Goal: Entertainment & Leisure: Browse casually

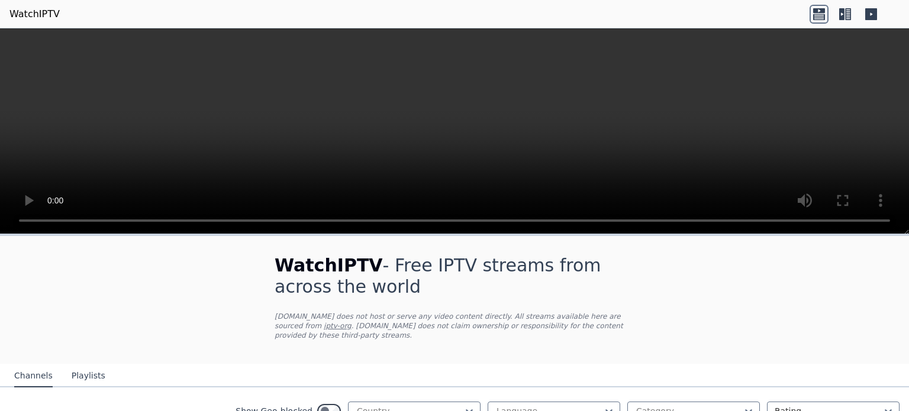
click at [88, 366] on button "Playlists" at bounding box center [89, 376] width 34 height 22
click at [40, 370] on button "Channels" at bounding box center [33, 376] width 38 height 22
click at [44, 15] on link "WatchIPTV" at bounding box center [34, 14] width 50 height 14
click at [854, 18] on icon at bounding box center [844, 14] width 19 height 19
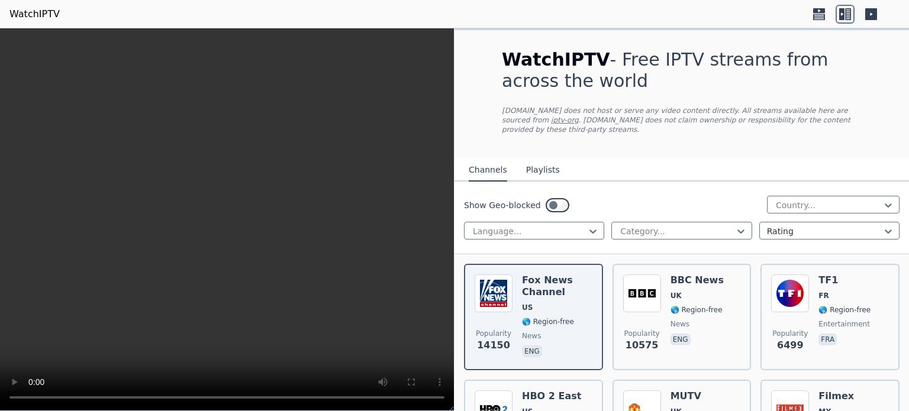
click at [866, 13] on icon at bounding box center [871, 14] width 12 height 12
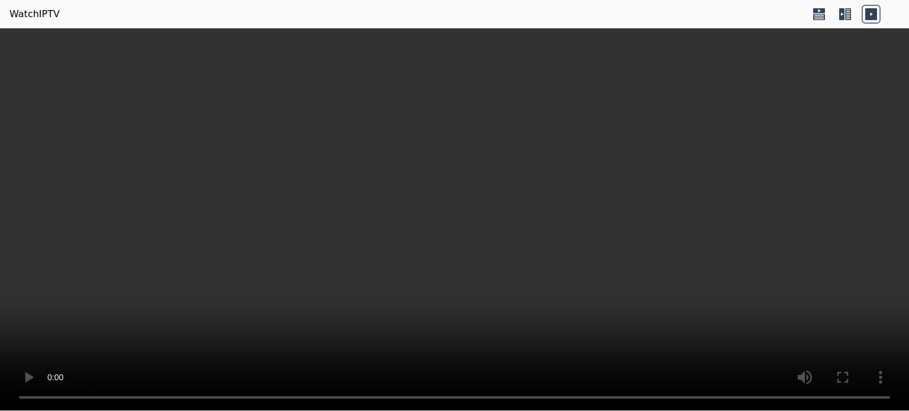
click at [840, 14] on icon at bounding box center [841, 14] width 5 height 12
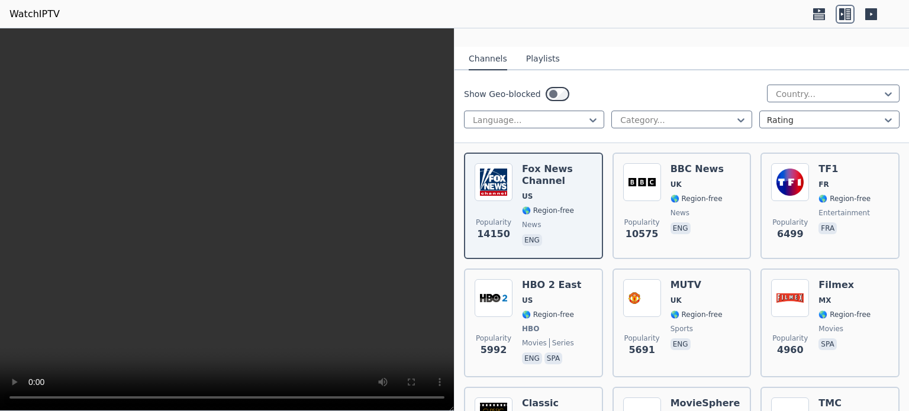
scroll to position [125, 0]
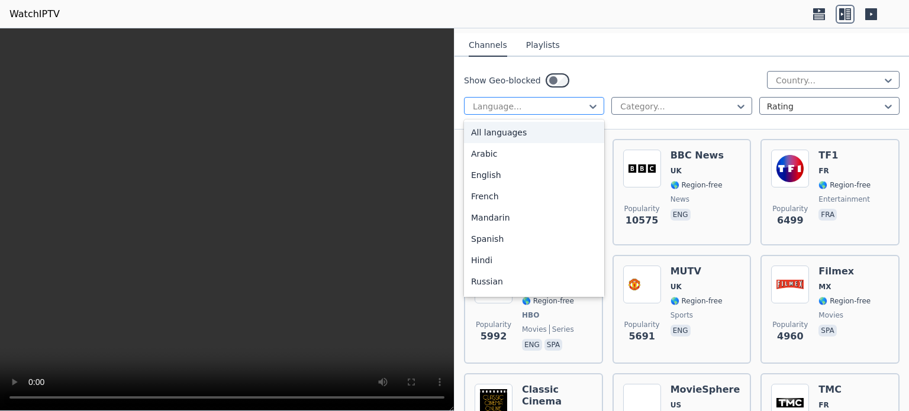
click at [576, 101] on div at bounding box center [528, 107] width 115 height 12
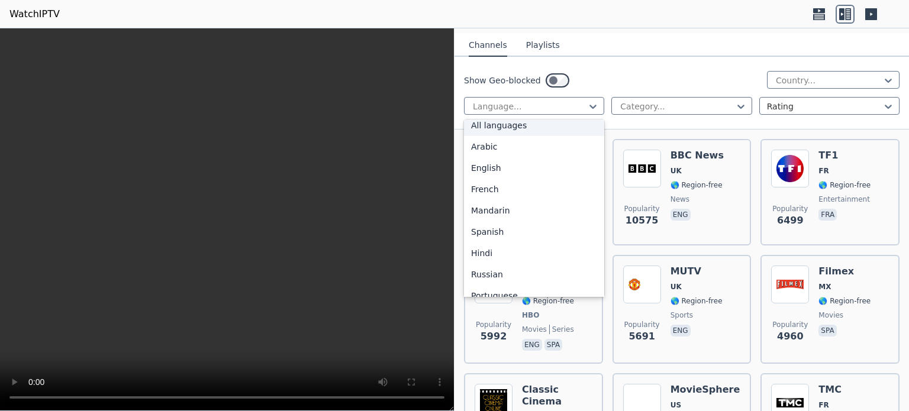
scroll to position [0, 0]
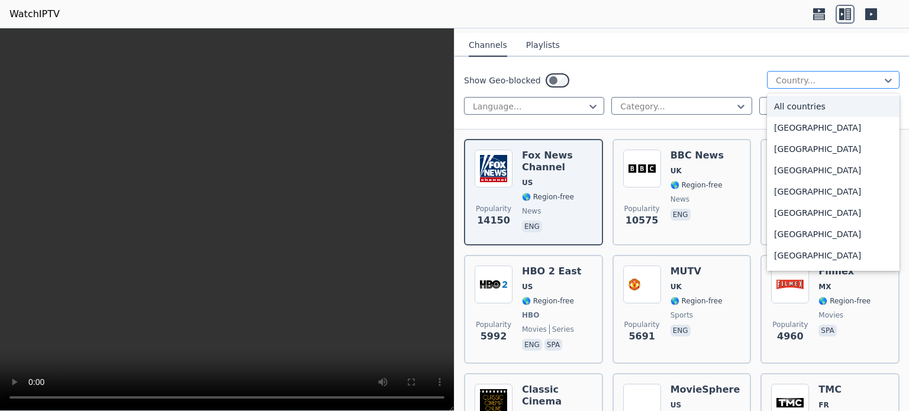
click at [797, 75] on div at bounding box center [828, 81] width 108 height 12
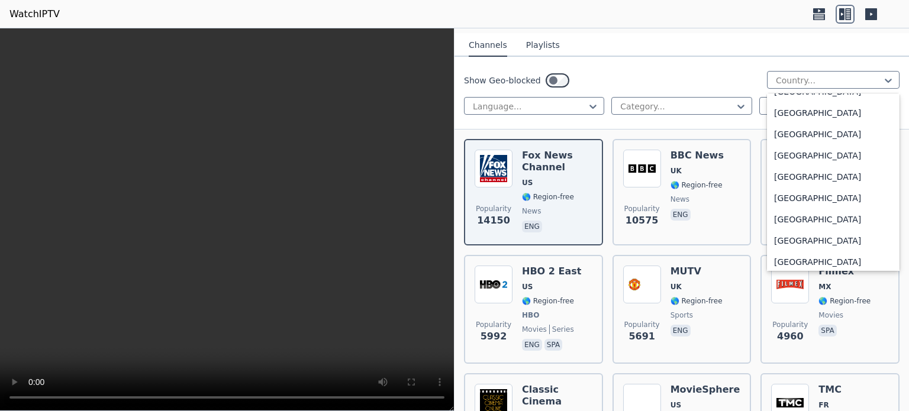
scroll to position [3063, 0]
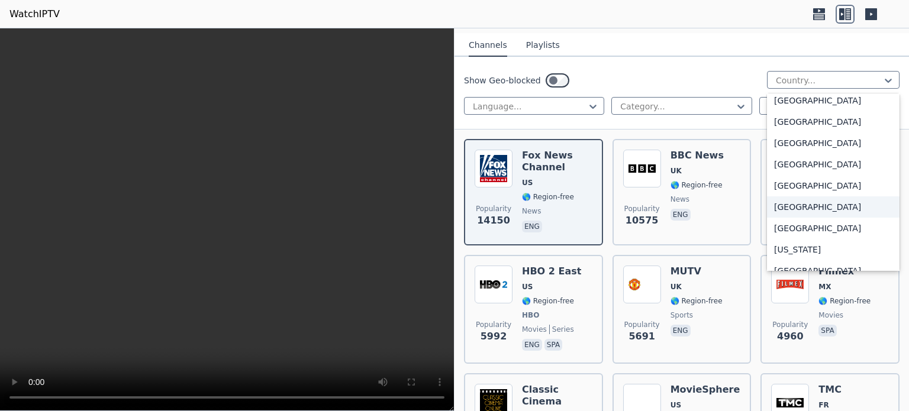
click at [857, 207] on div "[GEOGRAPHIC_DATA]" at bounding box center [833, 206] width 133 height 21
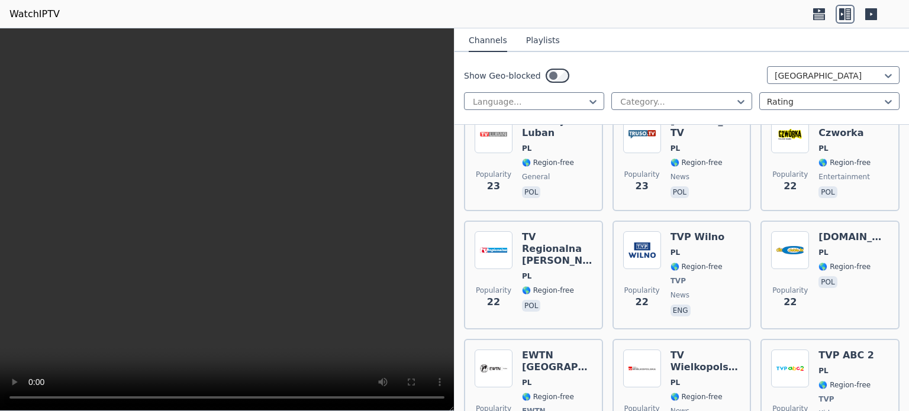
scroll to position [1400, 0]
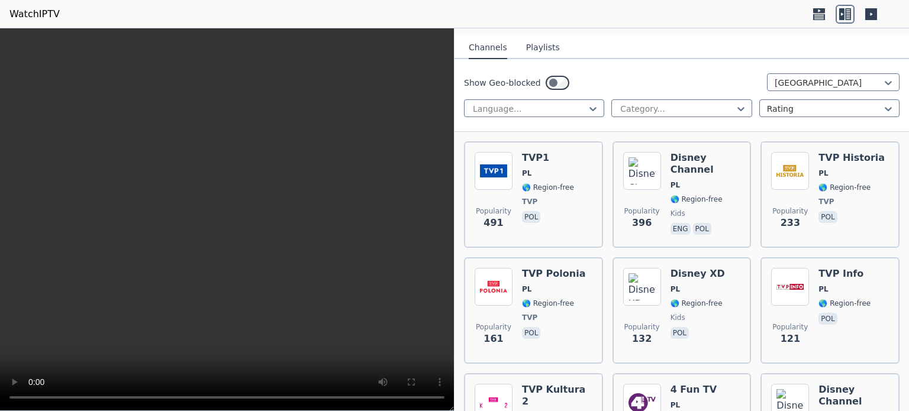
scroll to position [95, 0]
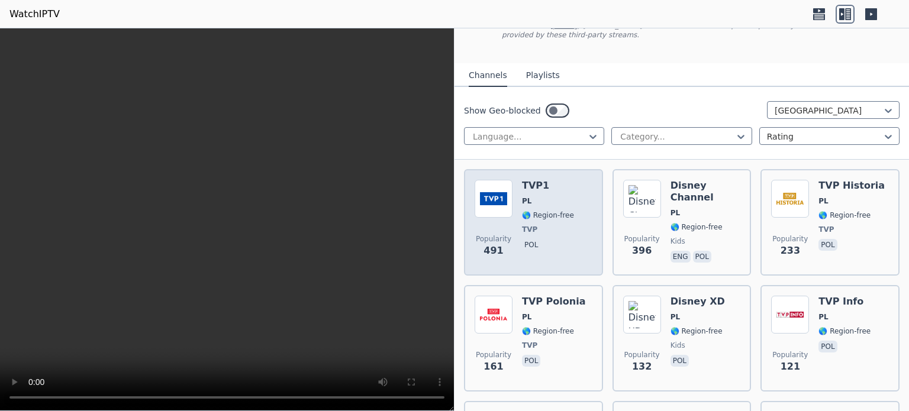
click at [568, 180] on div "Popularity 491 TVP1 PL 🌎 Region-free TVP pol" at bounding box center [533, 222] width 118 height 85
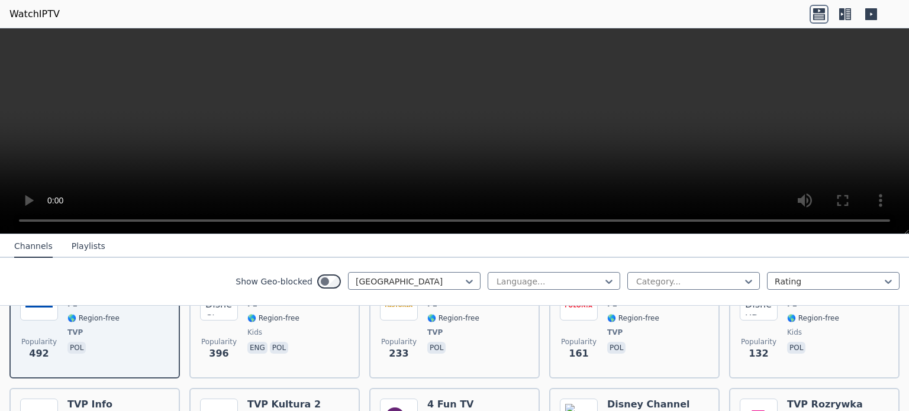
scroll to position [119, 0]
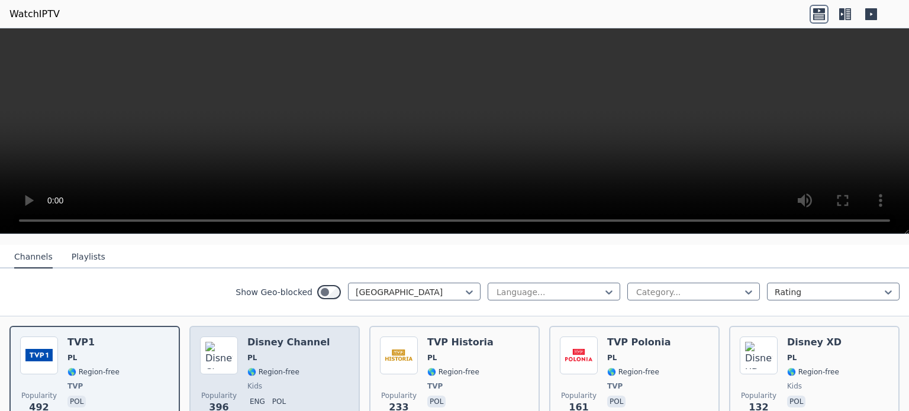
click at [316, 350] on div "Popularity 396 Disney Channel PL 🌎 Region-free kids eng pol" at bounding box center [274, 379] width 149 height 85
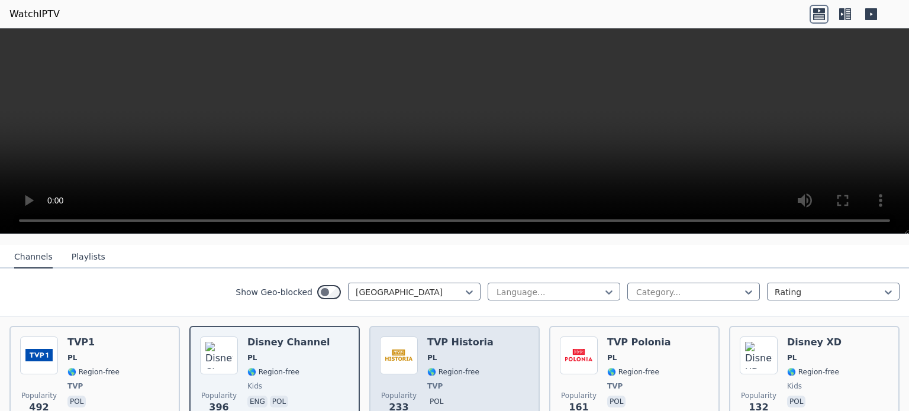
click at [427, 337] on h6 "TVP Historia" at bounding box center [460, 343] width 66 height 12
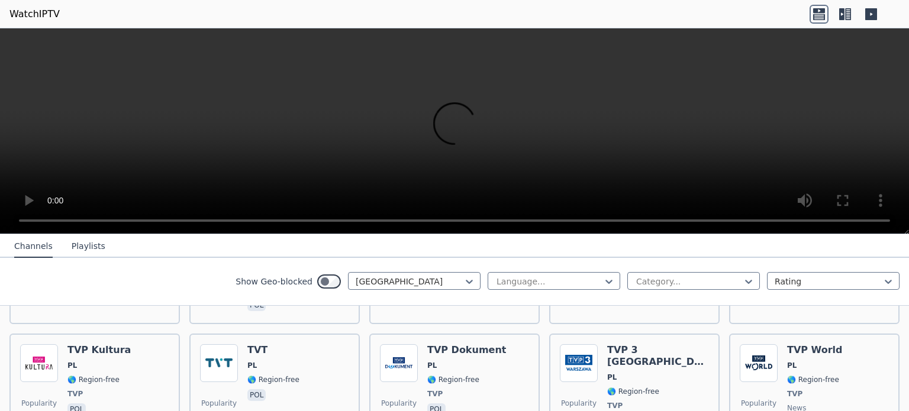
scroll to position [388, 0]
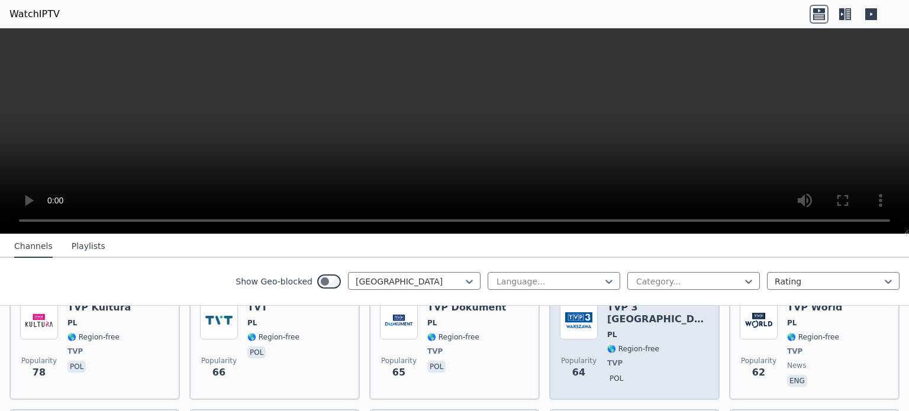
click at [631, 358] on span "TVP" at bounding box center [658, 362] width 102 height 9
click at [611, 373] on p "pol" at bounding box center [616, 379] width 18 height 12
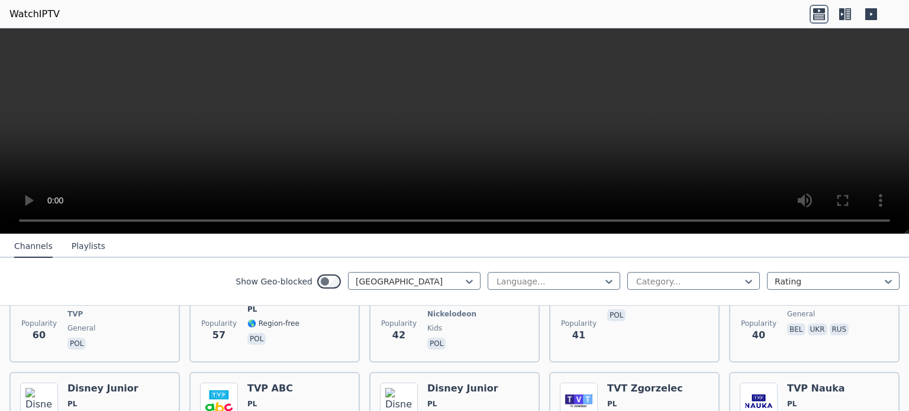
scroll to position [699, 0]
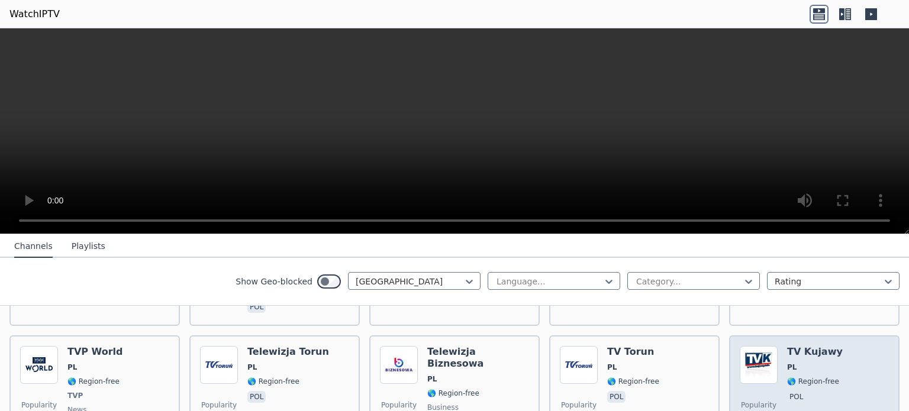
click at [832, 335] on div "Popularity 24 TV Kujawy PL 🌎 Region-free pol" at bounding box center [814, 389] width 170 height 109
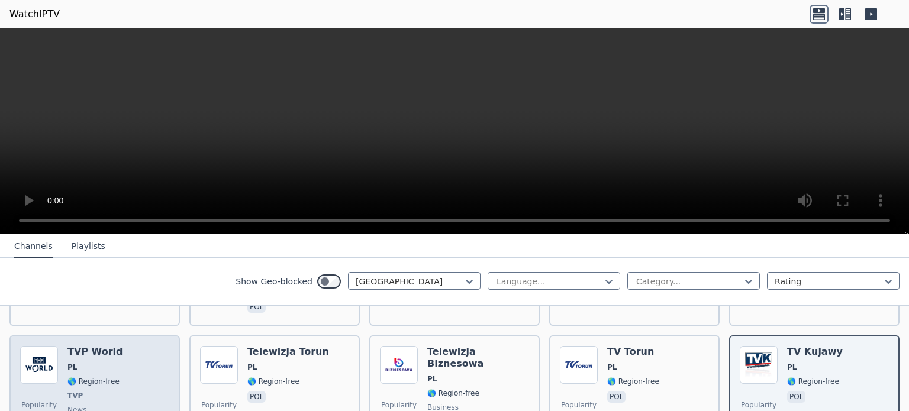
click at [73, 377] on span "🌎 Region-free" at bounding box center [93, 381] width 52 height 9
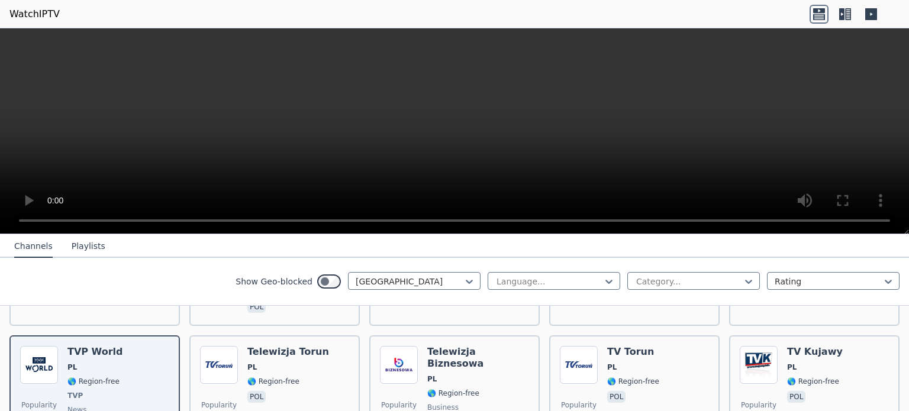
drag, startPoint x: 73, startPoint y: 371, endPoint x: 35, endPoint y: 316, distance: 66.3
click at [35, 316] on div "Popularity 492 TVP1 PL 🌎 Region-free TVP pol Popularity 396 Disney Channel PL 🌎…" at bounding box center [454, 219] width 909 height 965
click at [77, 238] on button "Playlists" at bounding box center [89, 246] width 34 height 22
